Goal: Information Seeking & Learning: Learn about a topic

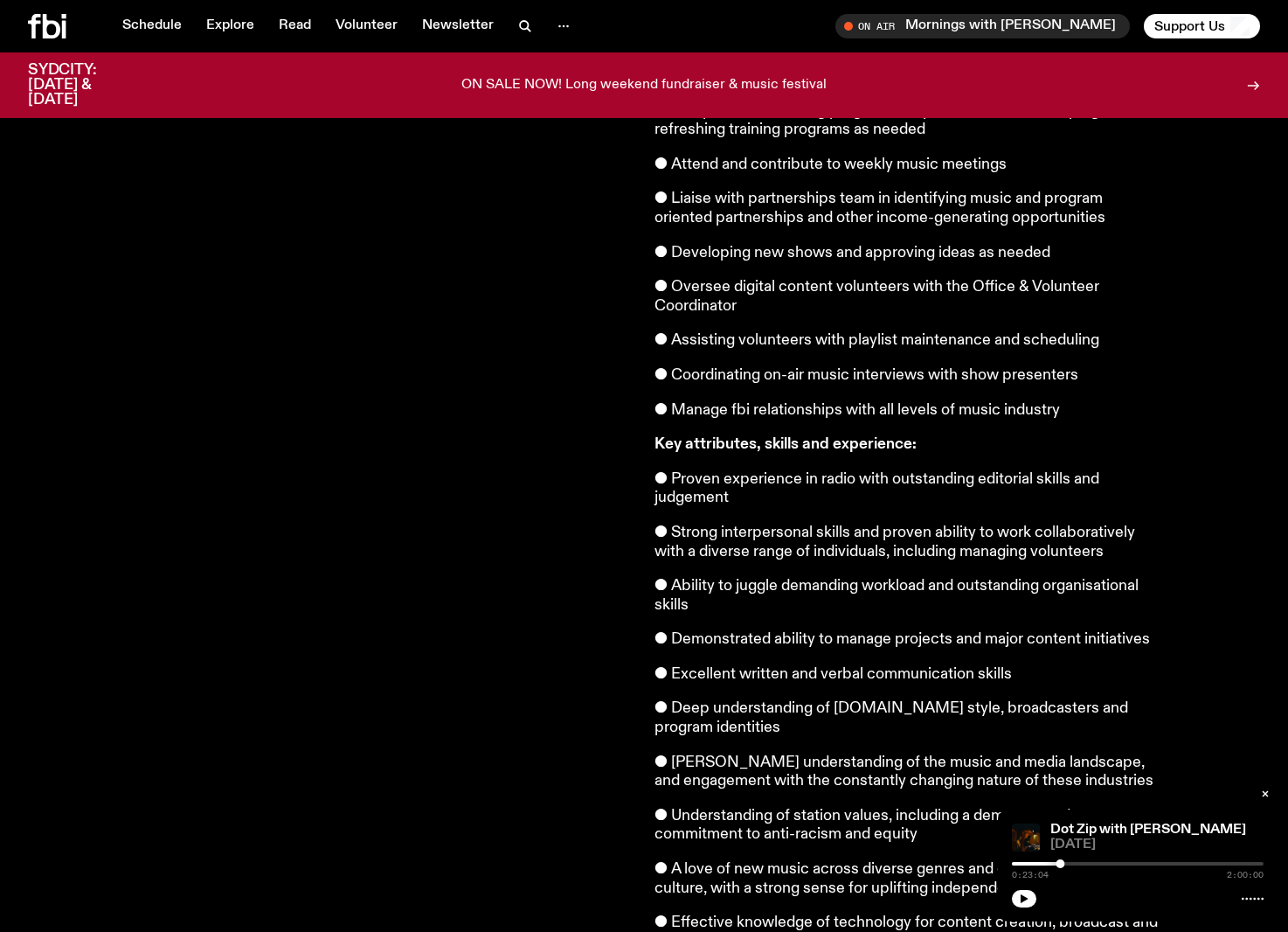
scroll to position [986, 0]
click at [835, 244] on p "● Developing new shows and approving ideas as needed" at bounding box center [906, 254] width 504 height 20
click at [829, 279] on p "● Oversee digital content volunteers with the Office & Volunteer Coordinator" at bounding box center [906, 298] width 504 height 37
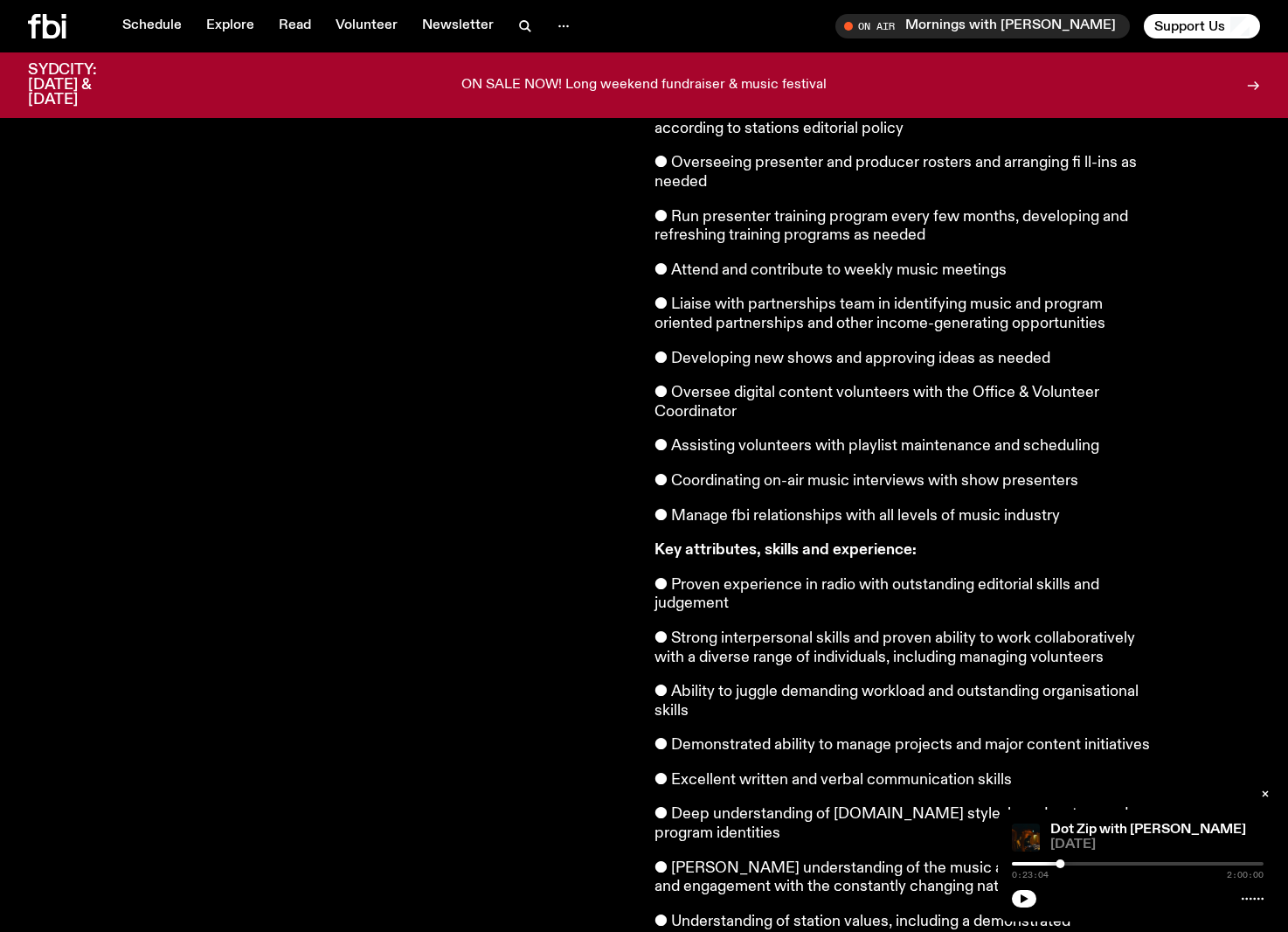
scroll to position [872, 0]
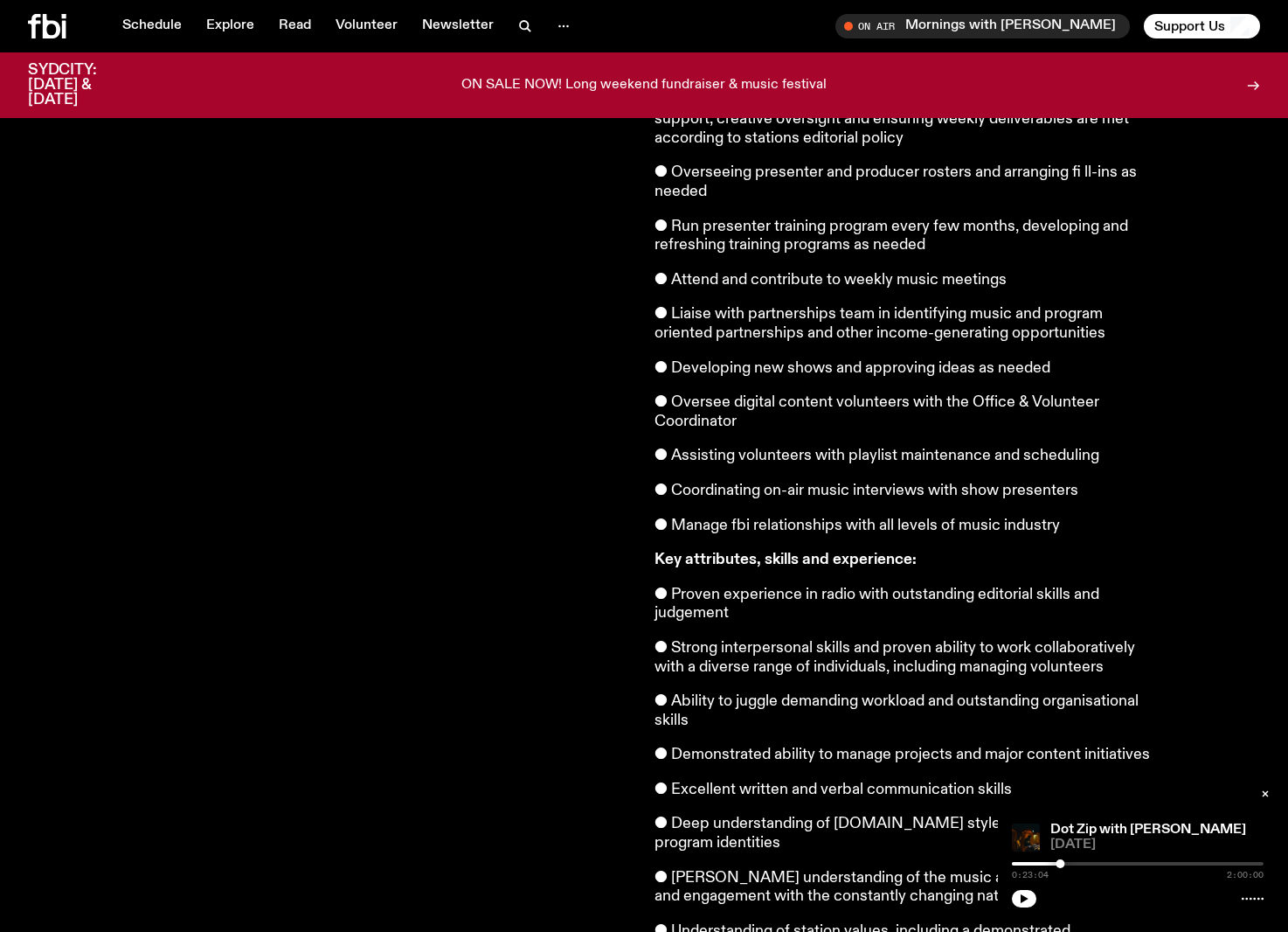
click at [840, 271] on p "● Attend and contribute to weekly music meetings" at bounding box center [906, 281] width 504 height 20
click at [842, 218] on p "● Run presenter training program every few months, developing and refreshing tr…" at bounding box center [906, 236] width 504 height 37
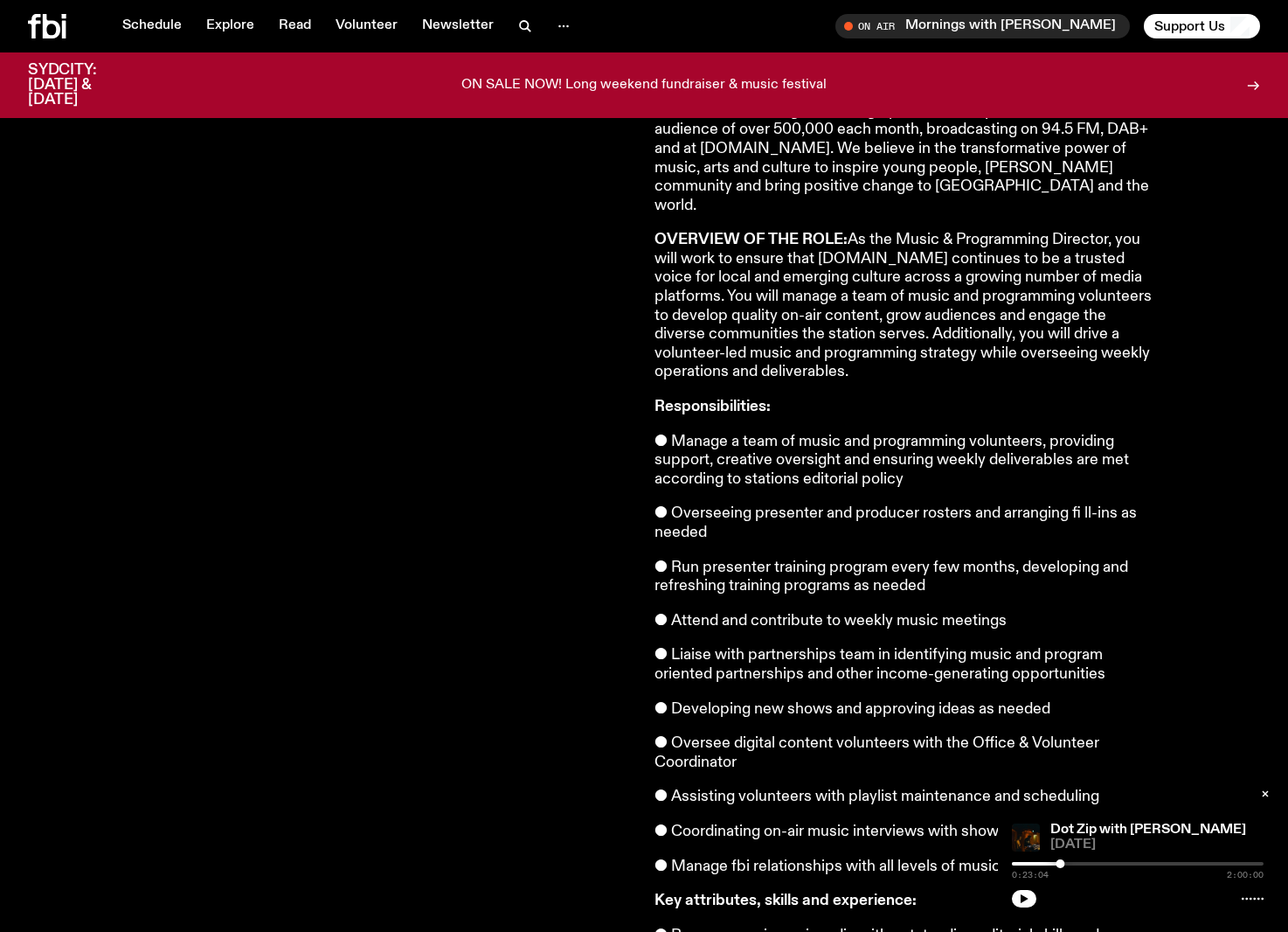
scroll to position [534, 0]
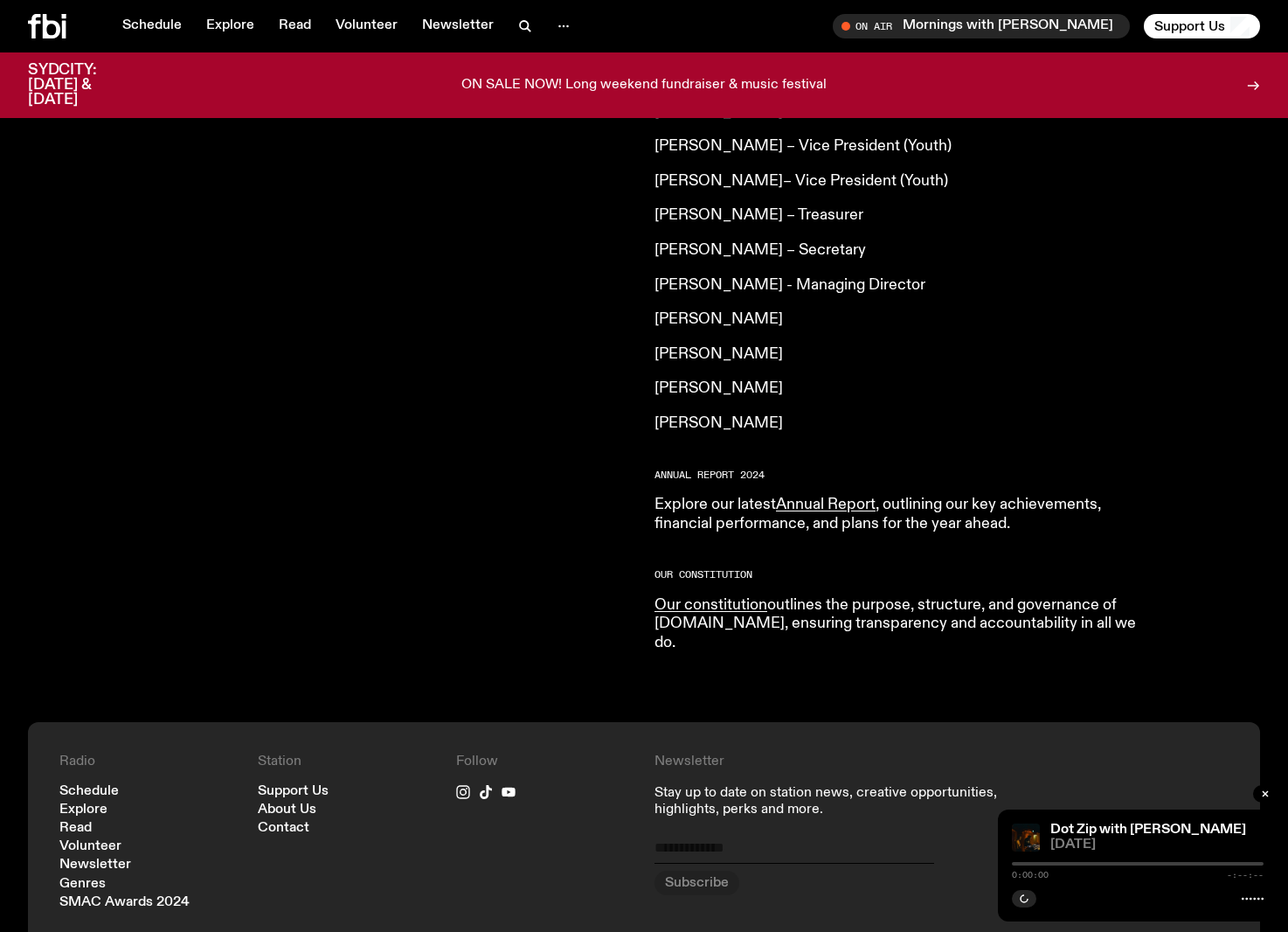
scroll to position [1412, 0]
click at [871, 497] on link "Annual Report" at bounding box center [826, 505] width 99 height 16
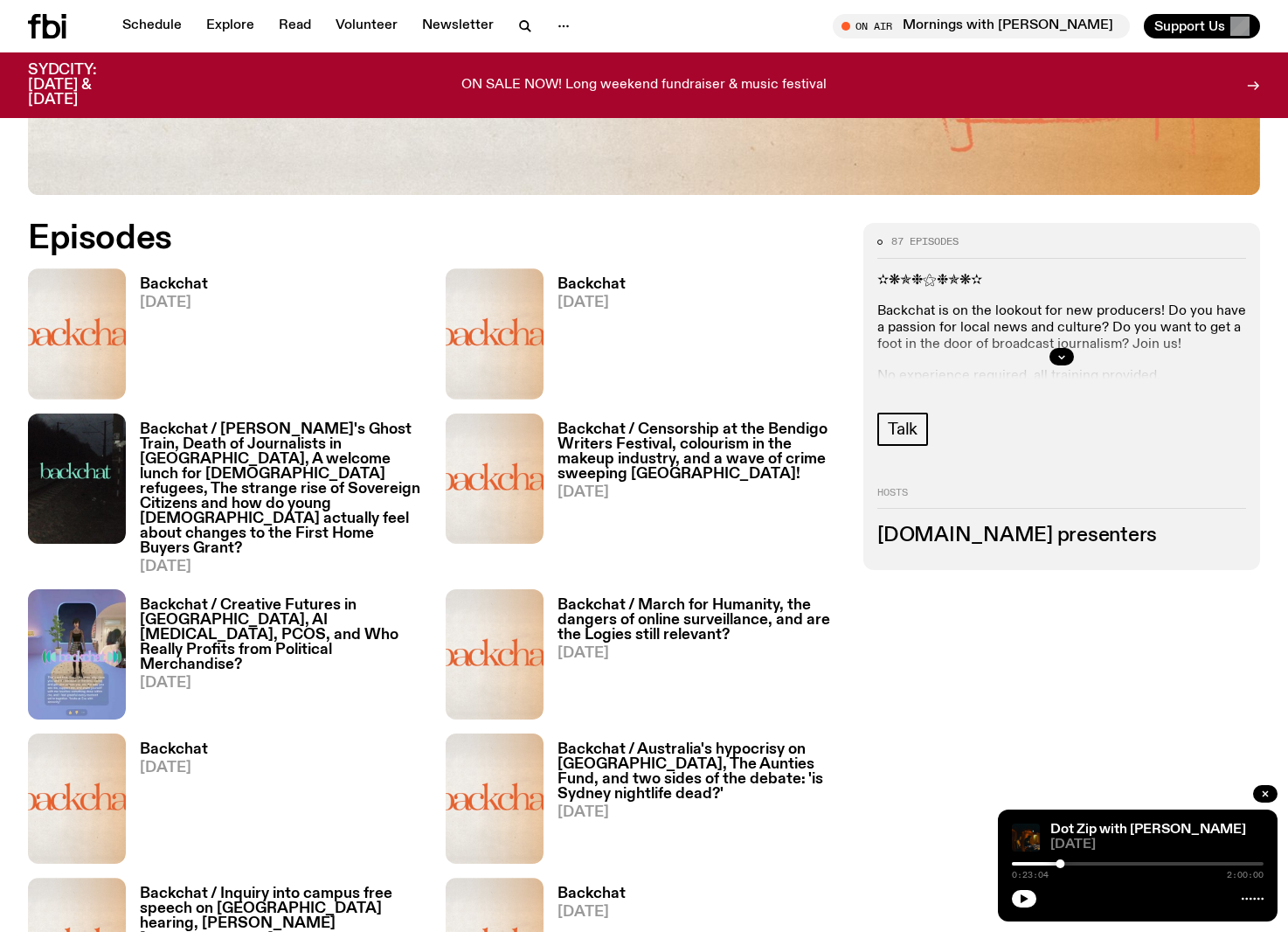
scroll to position [824, 0]
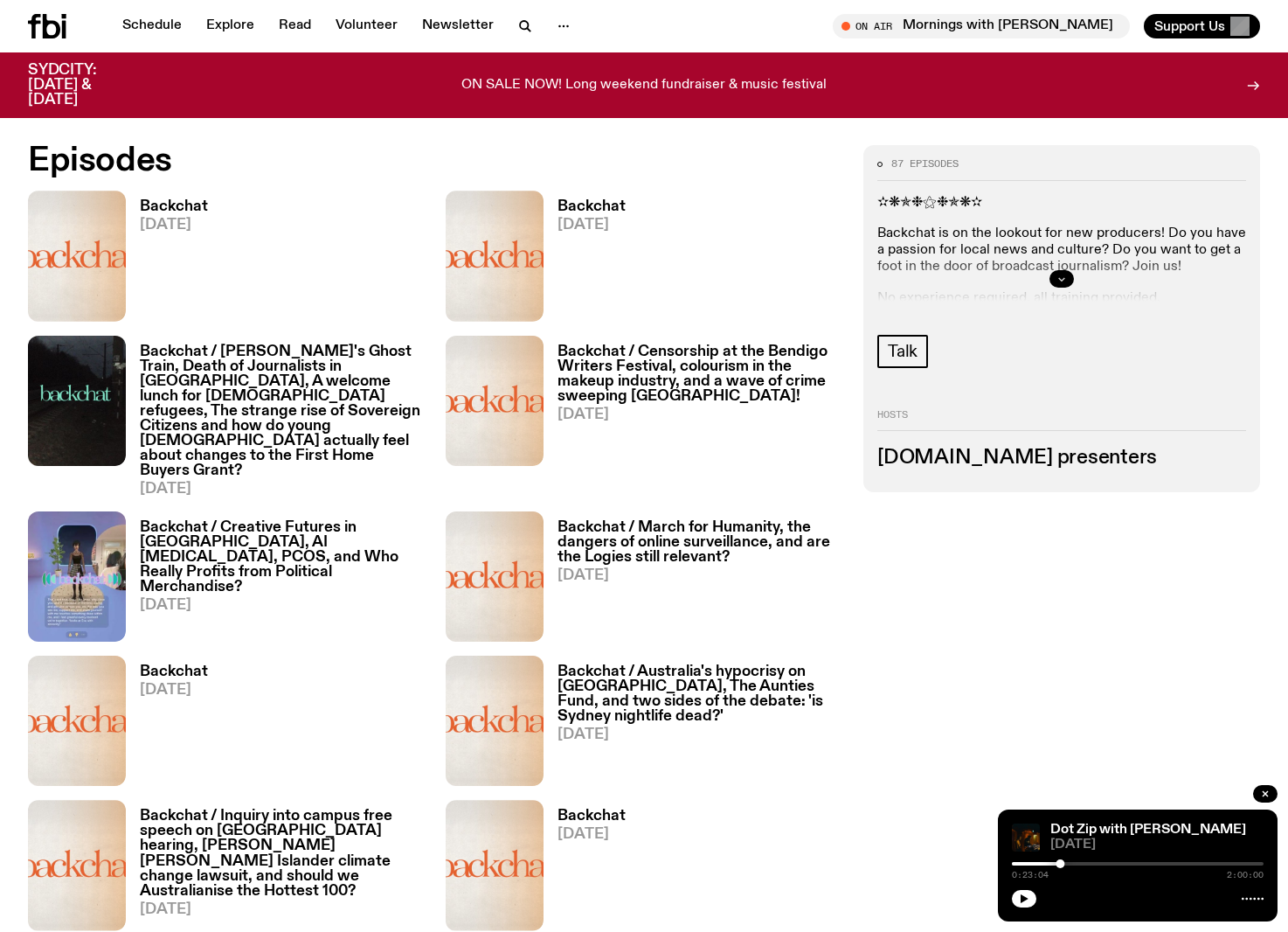
click at [1060, 281] on icon "button" at bounding box center [1061, 279] width 11 height 11
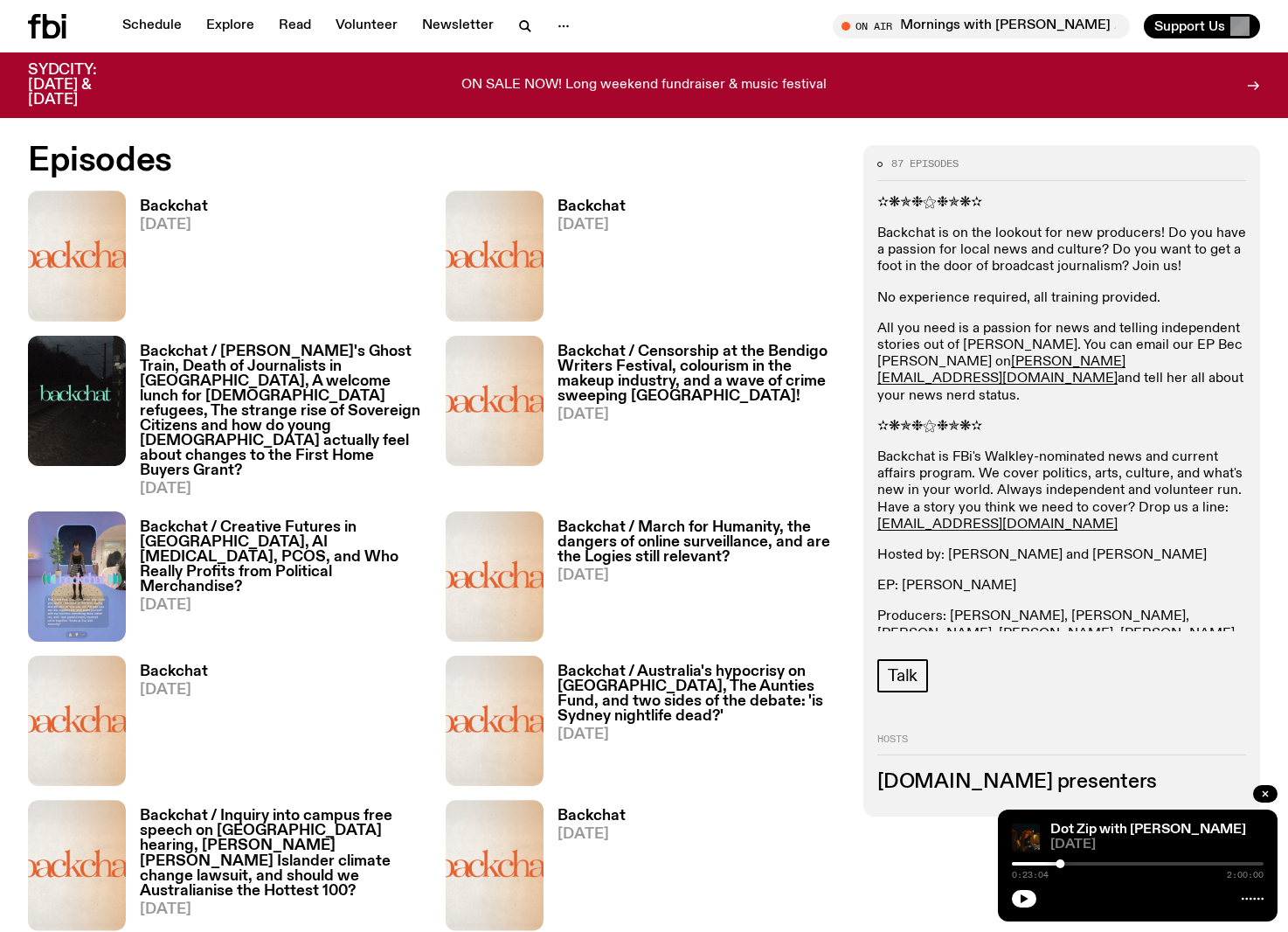
click at [1046, 267] on p "Backchat is on the lookout for new producers! Do you have a passion for local n…" at bounding box center [1061, 251] width 369 height 51
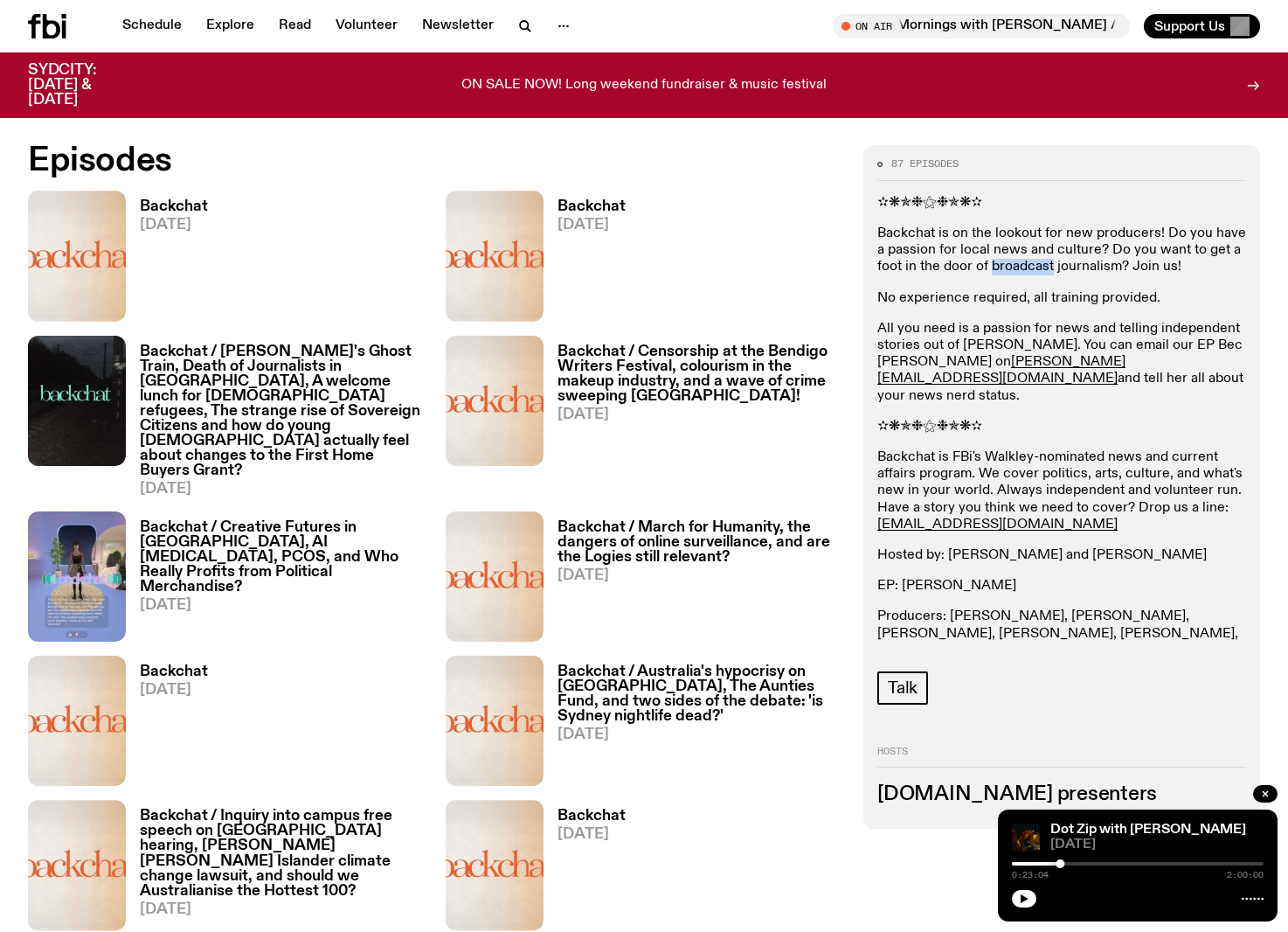
click at [1046, 267] on p "Backchat is on the lookout for new producers! Do you have a passion for local n…" at bounding box center [1061, 251] width 369 height 51
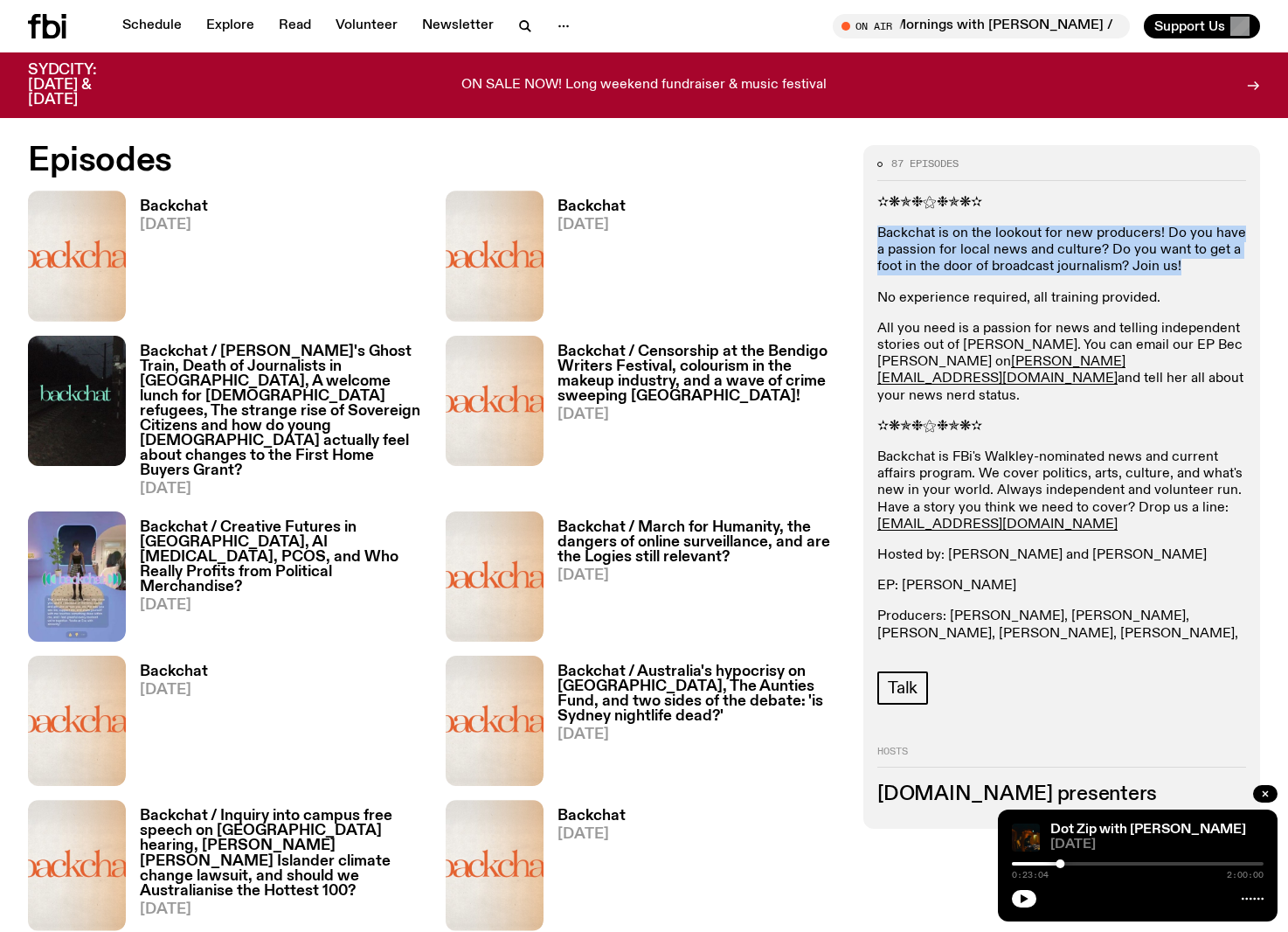
click at [1046, 267] on p "Backchat is on the lookout for new producers! Do you have a passion for local n…" at bounding box center [1061, 251] width 369 height 51
click at [1103, 261] on p "Backchat is on the lookout for new producers! Do you have a passion for local n…" at bounding box center [1061, 251] width 369 height 51
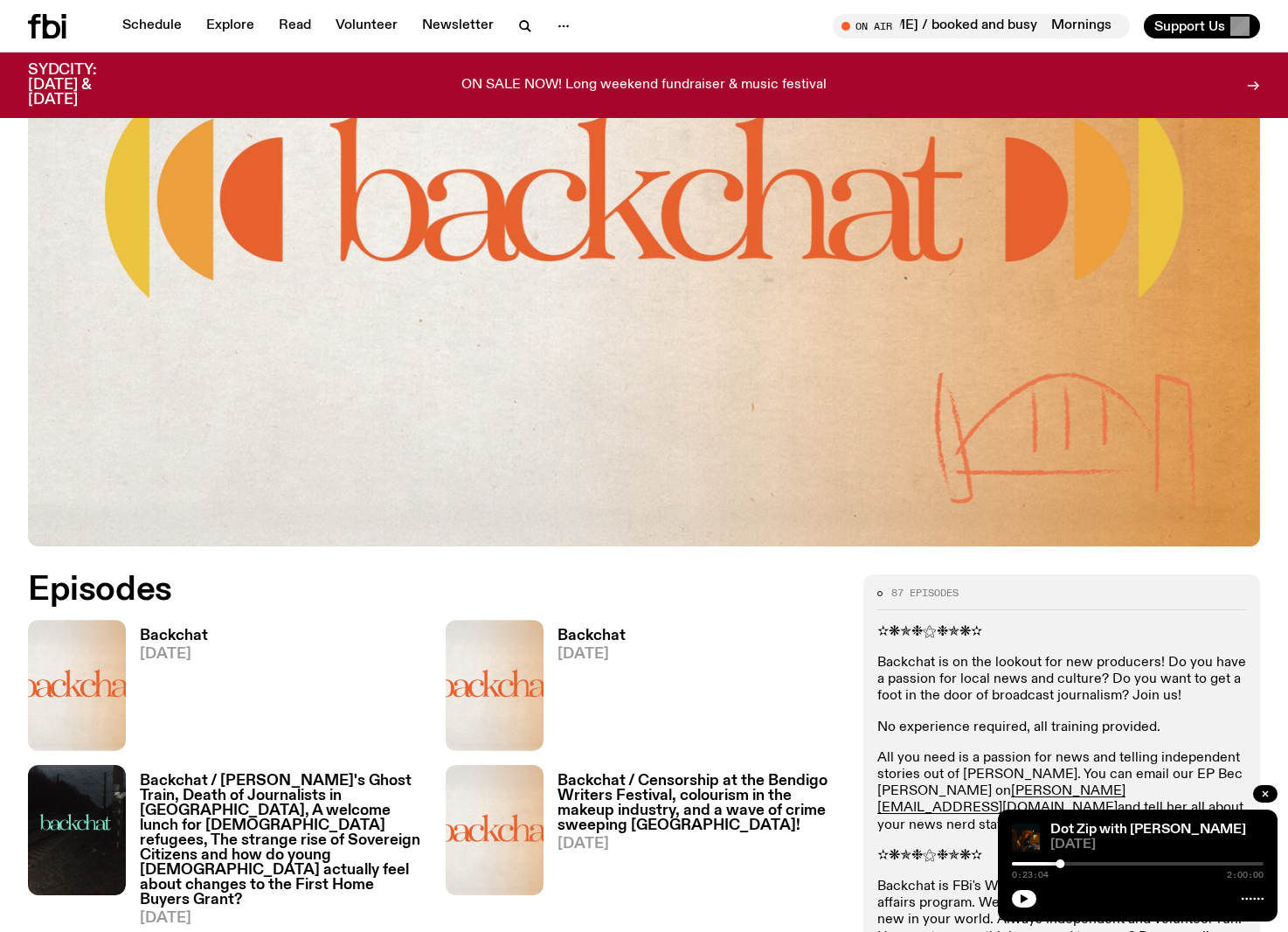
scroll to position [751, 0]
